Goal: Task Accomplishment & Management: Manage account settings

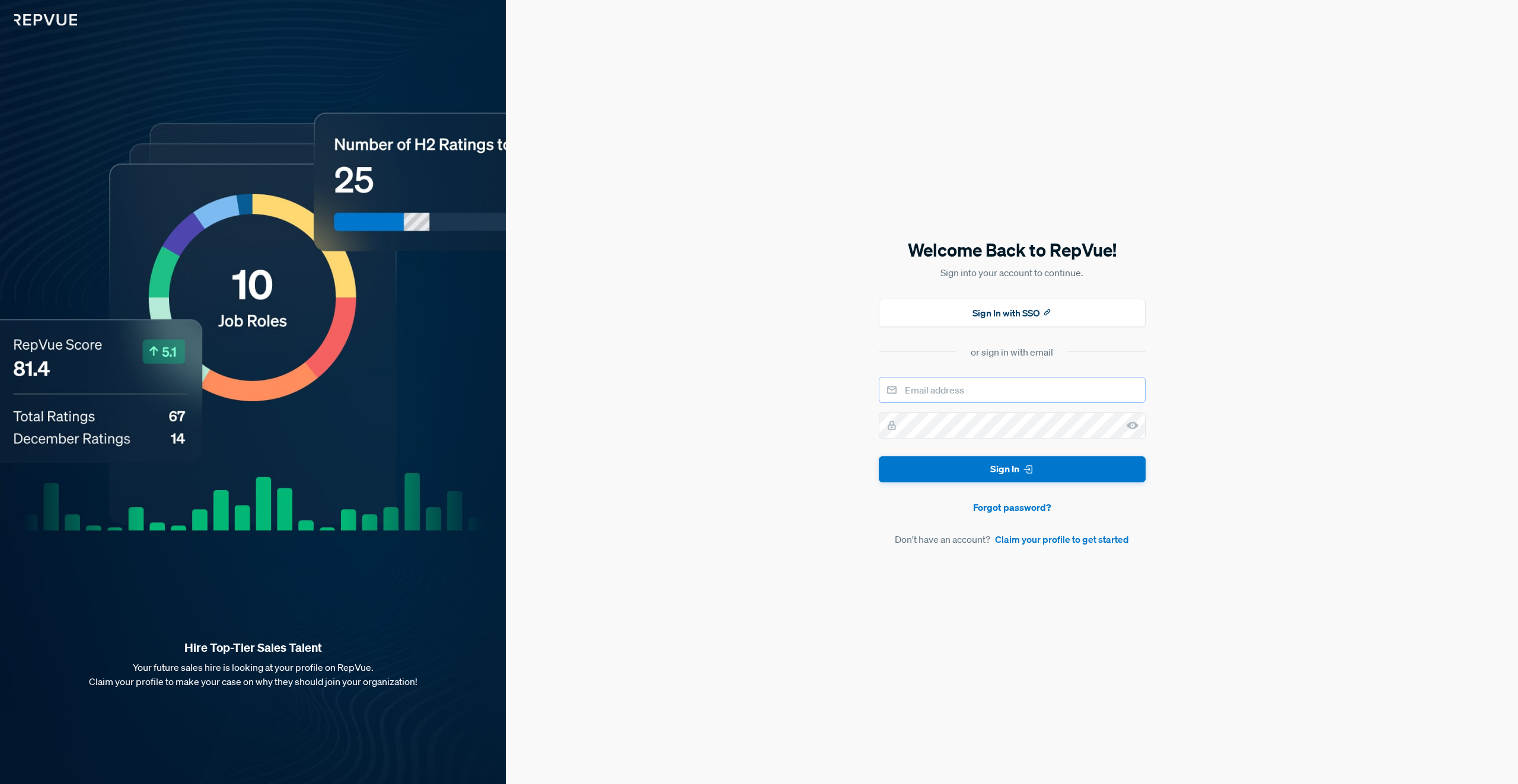
click at [952, 390] on input "email" at bounding box center [1012, 390] width 267 height 26
type input "[PERSON_NAME][EMAIL_ADDRESS][PERSON_NAME][DOMAIN_NAME]"
click at [879, 456] on button "Sign In" at bounding box center [1012, 470] width 267 height 27
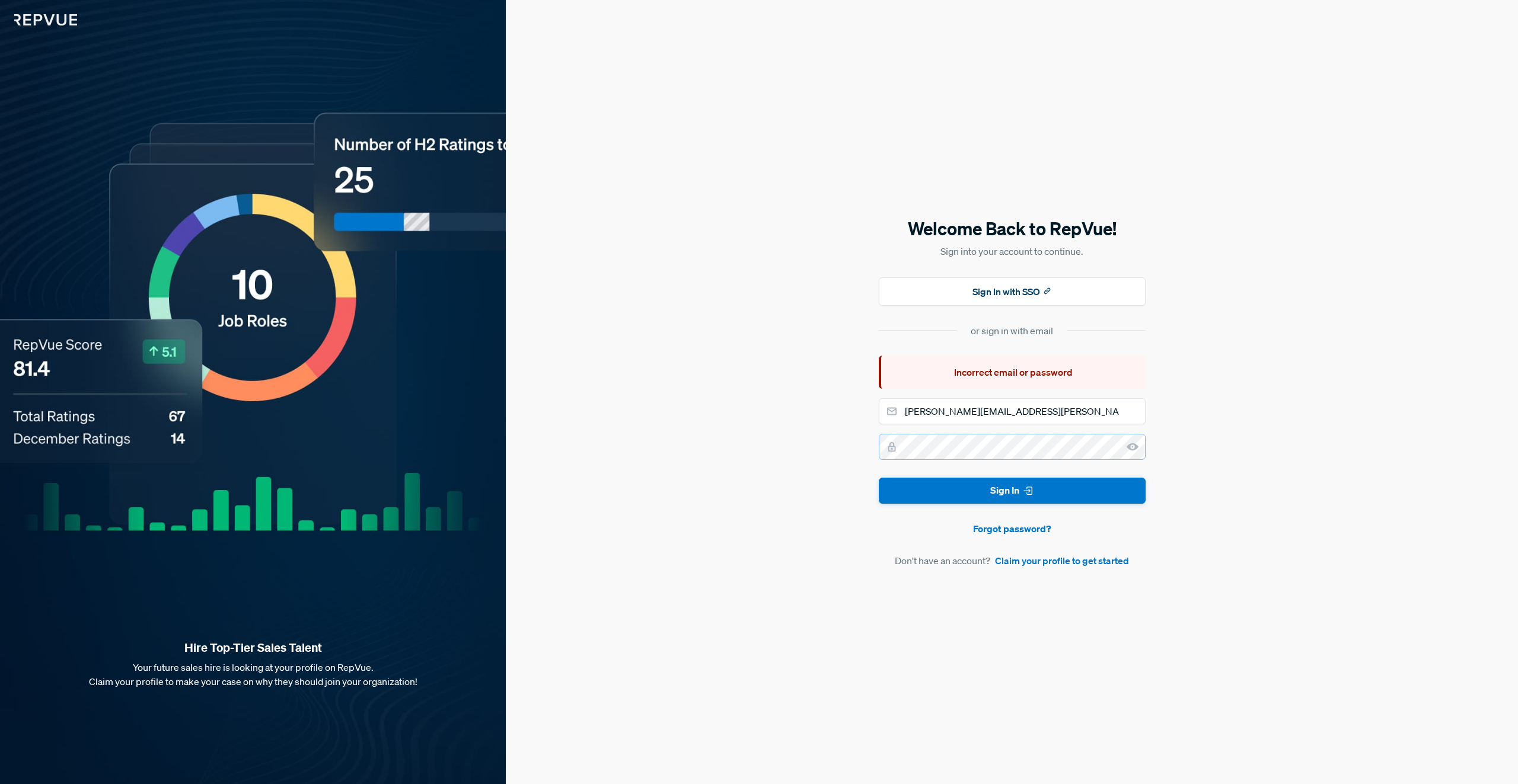
click at [879, 477] on button "Sign In" at bounding box center [1012, 491] width 267 height 27
click at [1007, 493] on button "Sign In" at bounding box center [1012, 491] width 267 height 27
click at [1021, 299] on button "Sign In with SSO" at bounding box center [1012, 291] width 267 height 28
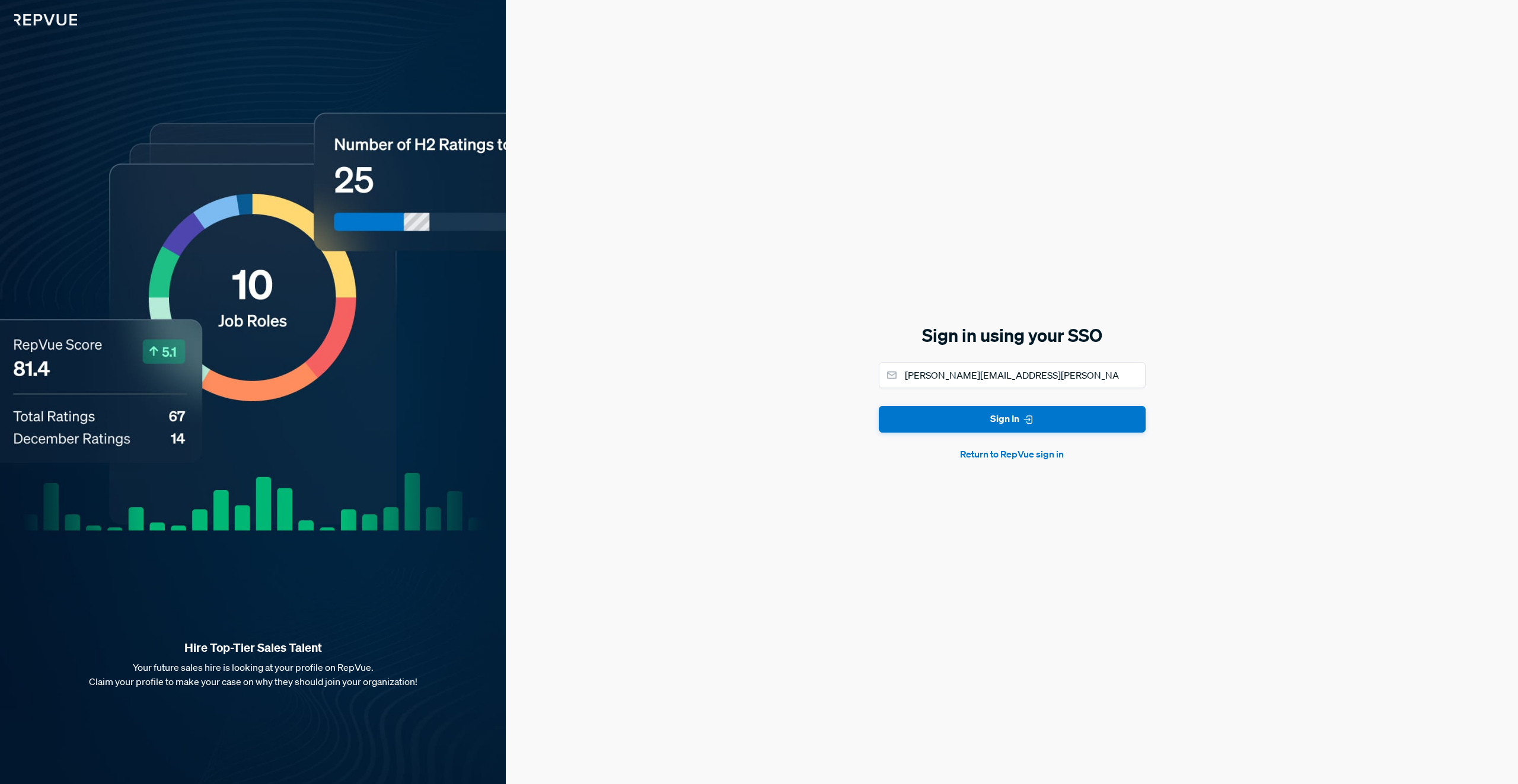
click at [955, 428] on button "Sign In" at bounding box center [1012, 419] width 267 height 27
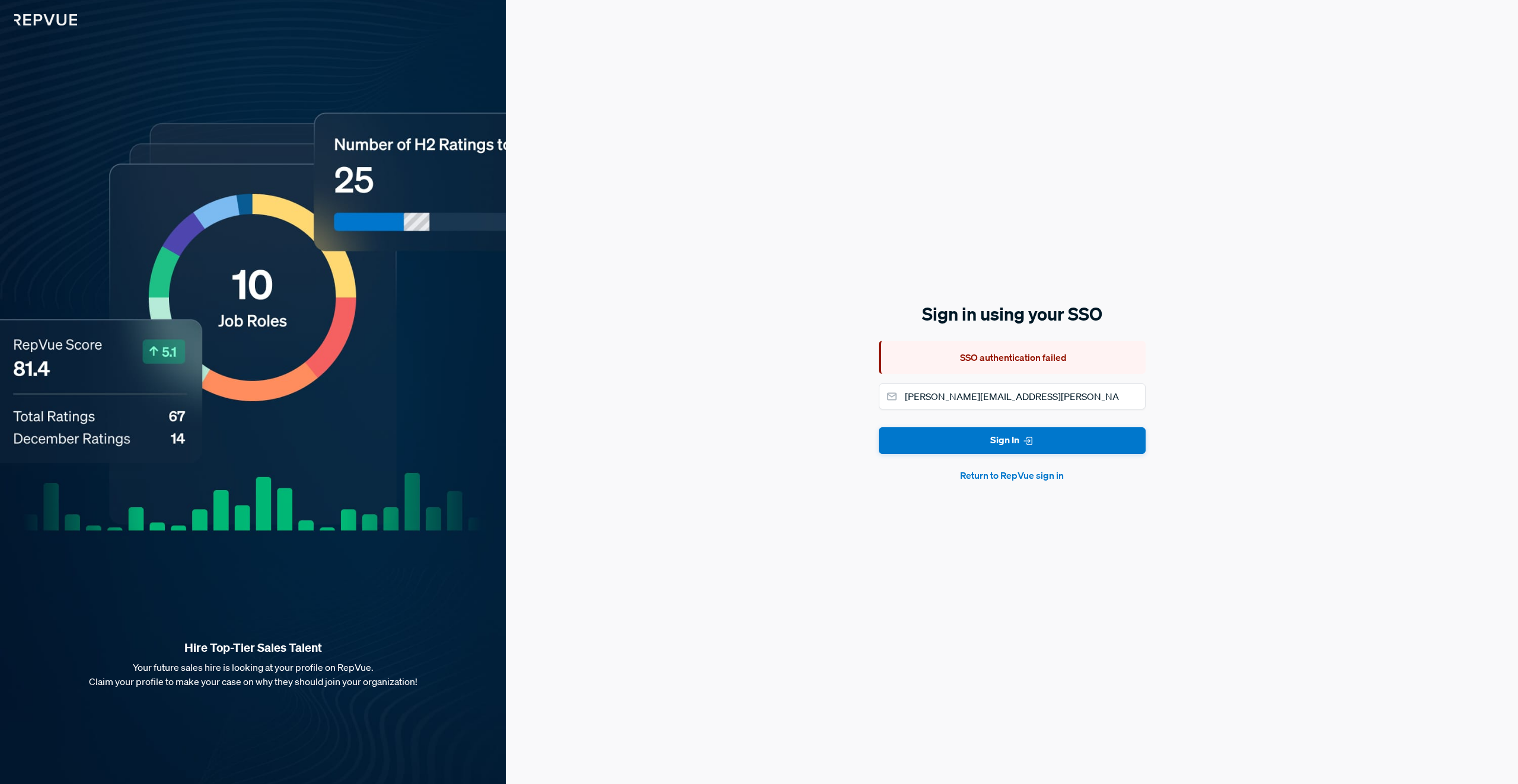
click at [1020, 477] on button "Return to RepVue sign in" at bounding box center [1012, 475] width 267 height 14
